Goal: Information Seeking & Learning: Learn about a topic

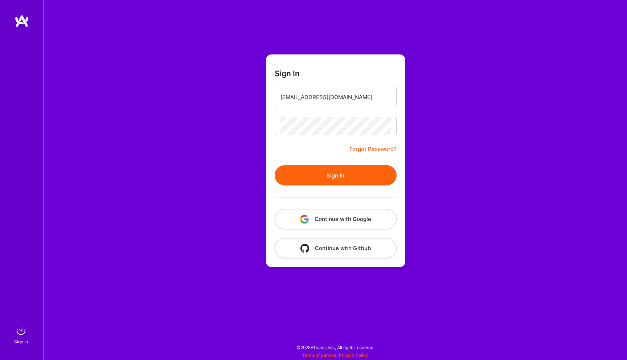
click at [368, 175] on button "Sign In" at bounding box center [336, 175] width 122 height 20
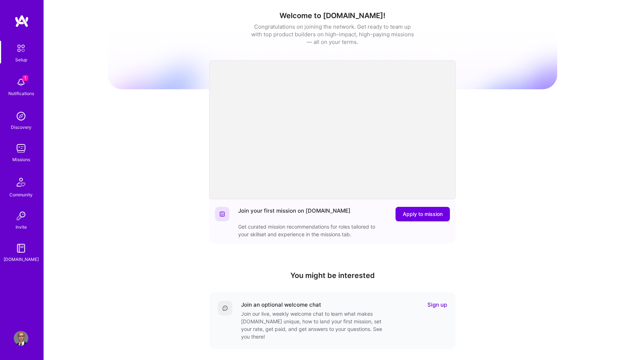
click at [19, 86] on img at bounding box center [21, 82] width 15 height 15
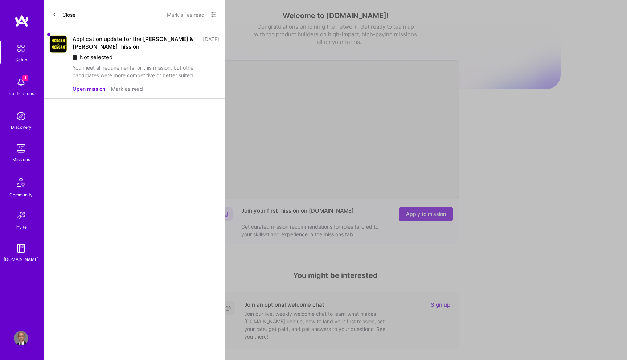
click at [54, 13] on icon at bounding box center [54, 14] width 4 height 4
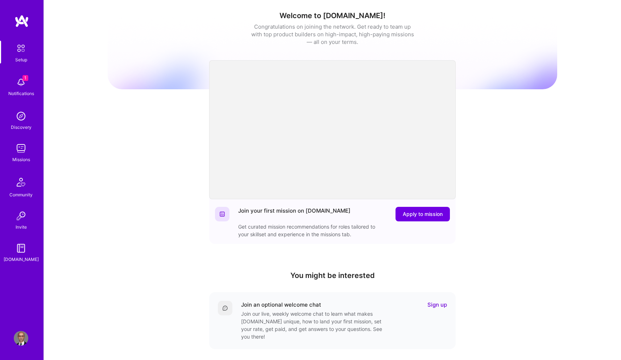
click at [18, 85] on img at bounding box center [21, 82] width 15 height 15
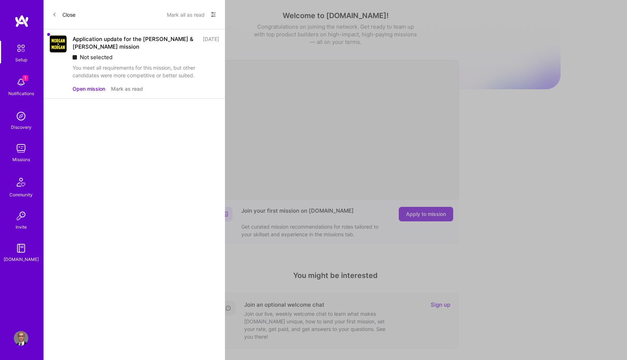
click at [131, 90] on button "Mark as read" at bounding box center [127, 89] width 32 height 8
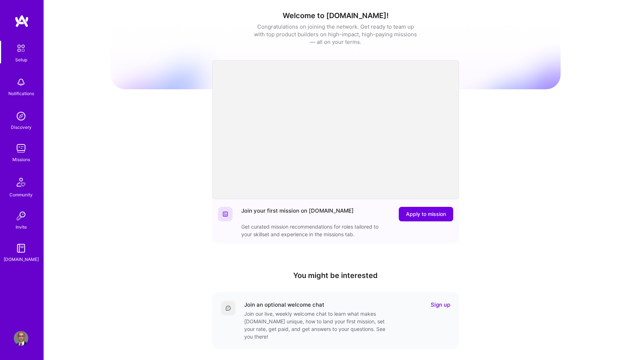
click at [13, 155] on link "Missions" at bounding box center [21, 152] width 45 height 22
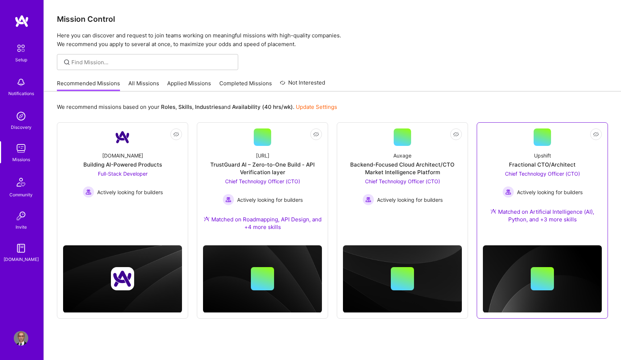
scroll to position [20, 0]
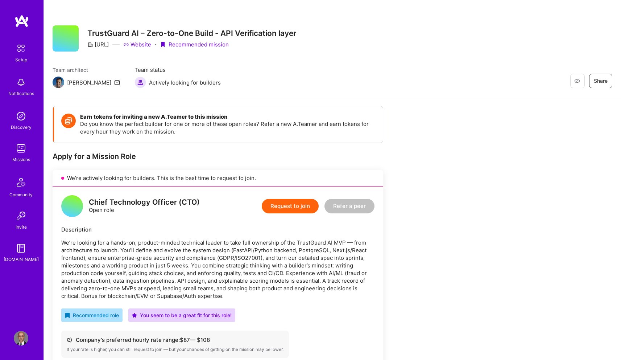
scroll to position [9, 0]
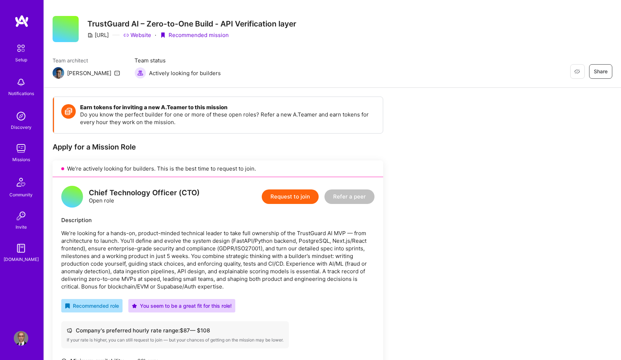
click at [92, 250] on p "We’re looking for a hands-on, product-minded technical leader to take full owne…" at bounding box center [217, 259] width 313 height 61
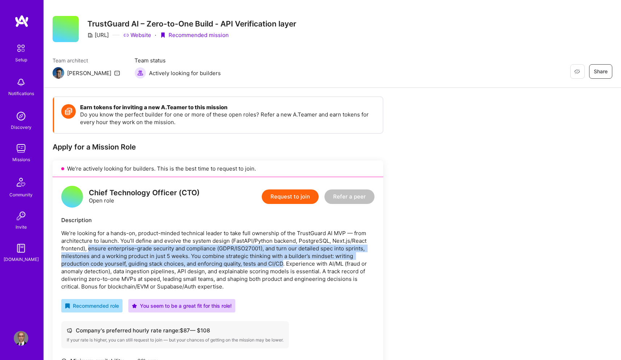
drag, startPoint x: 92, startPoint y: 250, endPoint x: 277, endPoint y: 261, distance: 186.1
click at [277, 261] on p "We’re looking for a hands-on, product-minded technical leader to take full owne…" at bounding box center [217, 259] width 313 height 61
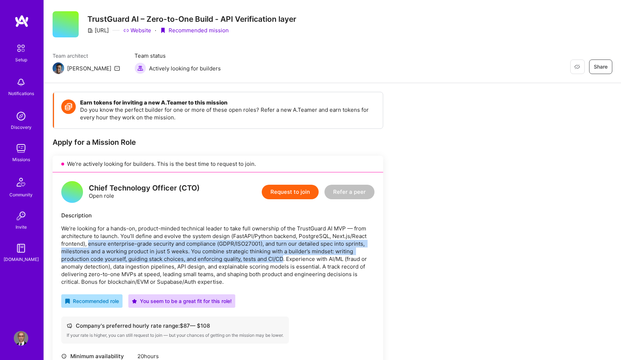
scroll to position [19, 0]
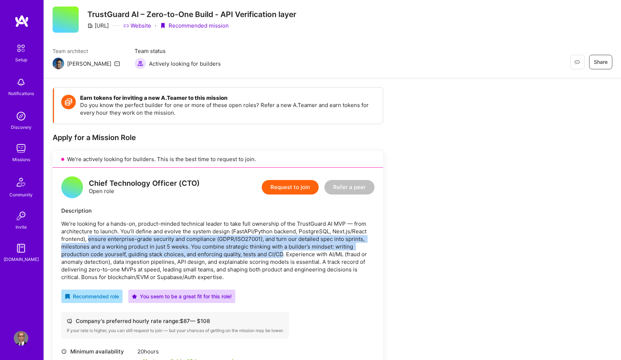
click at [122, 250] on p "We’re looking for a hands-on, product-minded technical leader to take full owne…" at bounding box center [217, 250] width 313 height 61
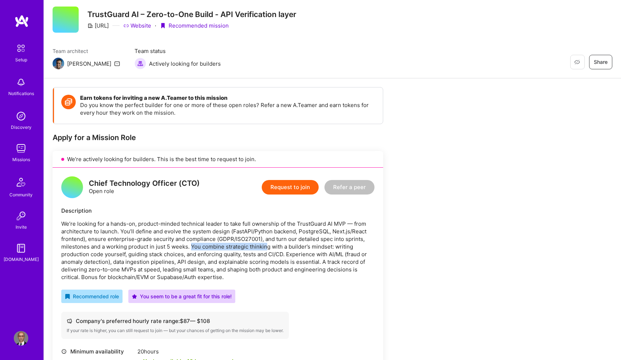
drag, startPoint x: 191, startPoint y: 247, endPoint x: 266, endPoint y: 247, distance: 74.7
click at [266, 247] on p "We’re looking for a hands-on, product-minded technical leader to take full owne…" at bounding box center [217, 250] width 313 height 61
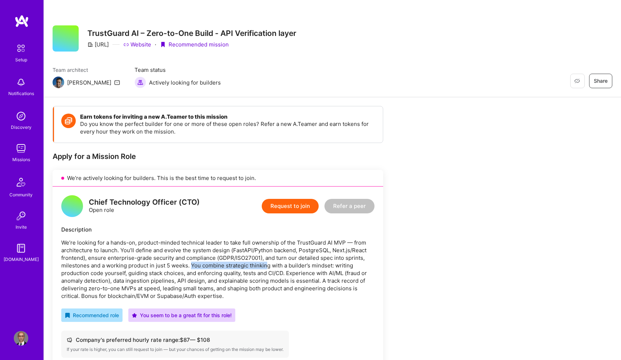
scroll to position [92, 0]
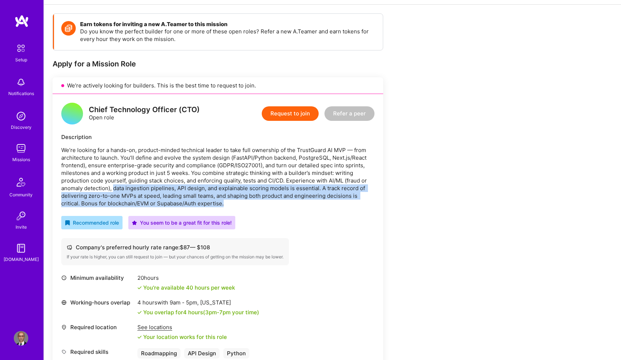
drag, startPoint x: 114, startPoint y: 187, endPoint x: 358, endPoint y: 204, distance: 245.5
click at [358, 204] on p "We’re looking for a hands-on, product-minded technical leader to take full owne…" at bounding box center [217, 176] width 313 height 61
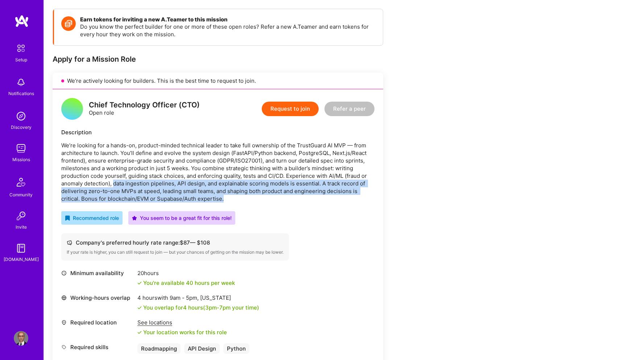
click at [349, 202] on p "We’re looking for a hands-on, product-minded technical leader to take full owne…" at bounding box center [217, 171] width 313 height 61
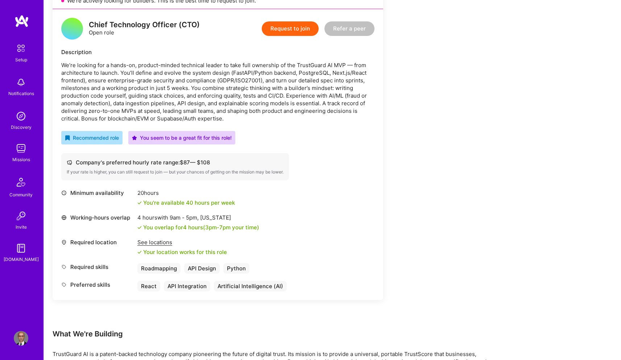
scroll to position [137, 0]
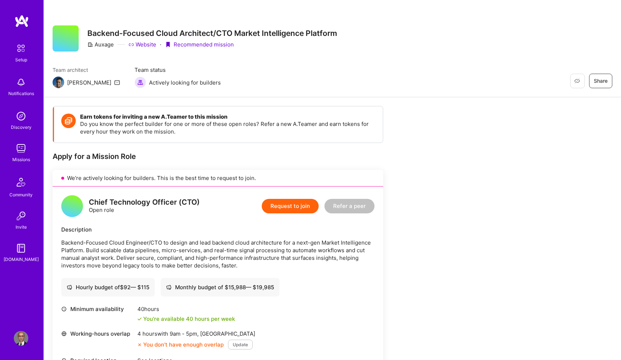
scroll to position [86, 0]
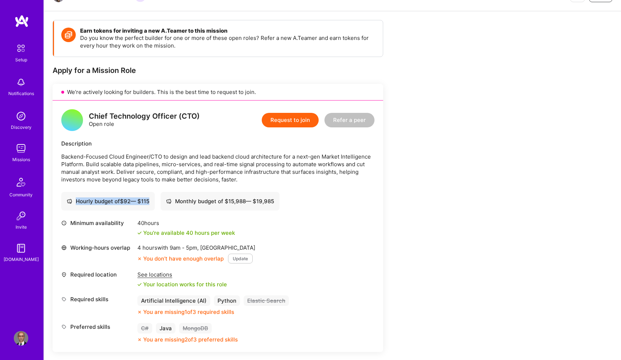
drag, startPoint x: 250, startPoint y: 177, endPoint x: 287, endPoint y: 185, distance: 37.7
click at [287, 185] on div "Chief Technology Officer (CTO) Open role Request to join Refer a peer Descripti…" at bounding box center [218, 225] width 331 height 251
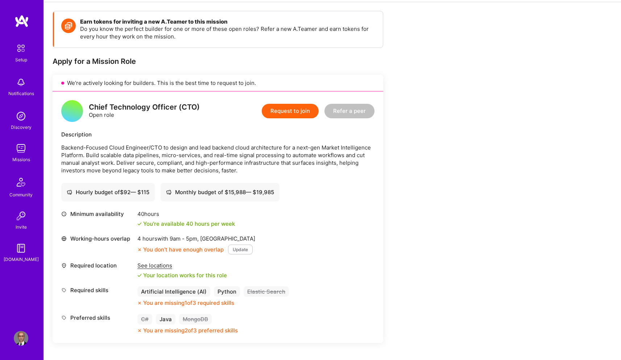
click at [337, 201] on div "Hourly budget of $ 92 — $ 115 Monthly budget of $ 15,988 — $ 19,985" at bounding box center [217, 192] width 313 height 18
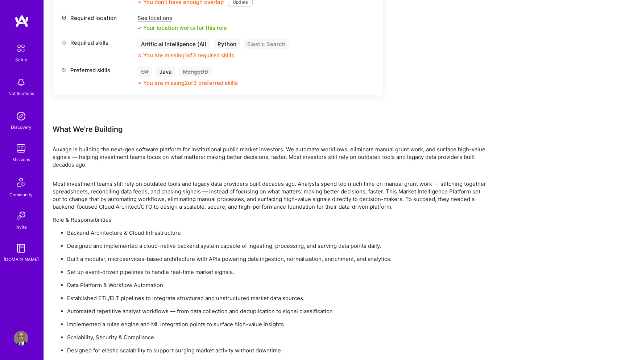
scroll to position [0, 0]
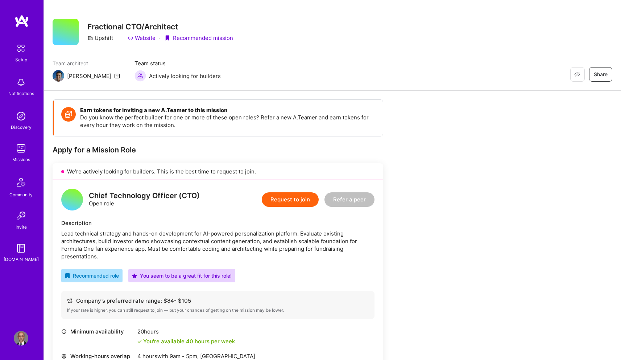
scroll to position [99, 0]
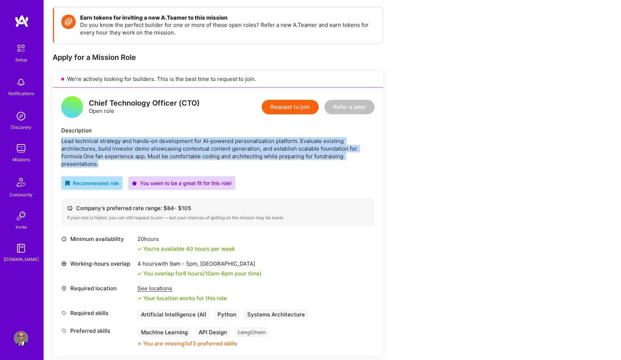
drag, startPoint x: 161, startPoint y: 161, endPoint x: 53, endPoint y: 142, distance: 109.7
click at [53, 142] on div "Chief Technology Officer (CTO) Open role Request to join Refer a peer Descripti…" at bounding box center [218, 221] width 331 height 268
click at [122, 160] on div "Lead technical strategy and hands-on development for AI-powered personalization…" at bounding box center [217, 152] width 313 height 30
drag, startPoint x: 116, startPoint y: 163, endPoint x: 59, endPoint y: 141, distance: 61.2
click at [59, 141] on div "Chief Technology Officer (CTO) Open role Request to join Refer a peer Descripti…" at bounding box center [218, 221] width 331 height 268
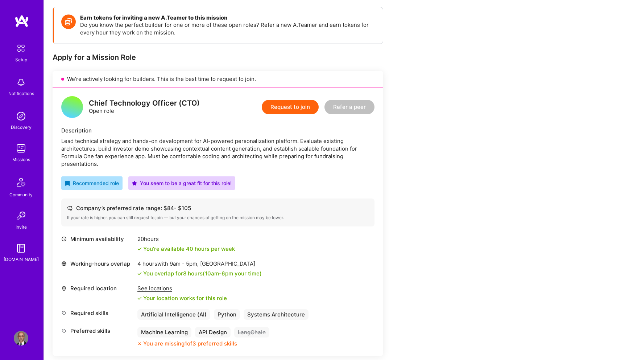
click at [320, 178] on div "Recommended role You seem to be a great fit for this role!" at bounding box center [217, 182] width 313 height 13
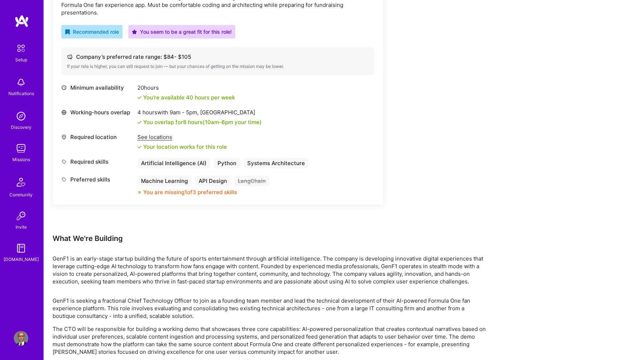
scroll to position [312, 0]
